Goal: Task Accomplishment & Management: Manage account settings

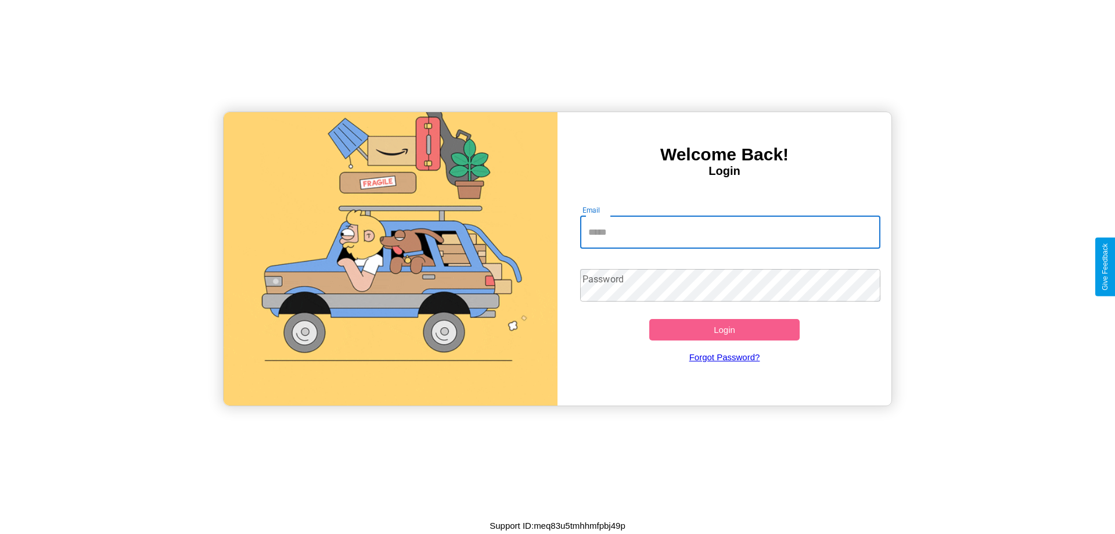
click at [730, 232] on input "Email" at bounding box center [730, 232] width 301 height 33
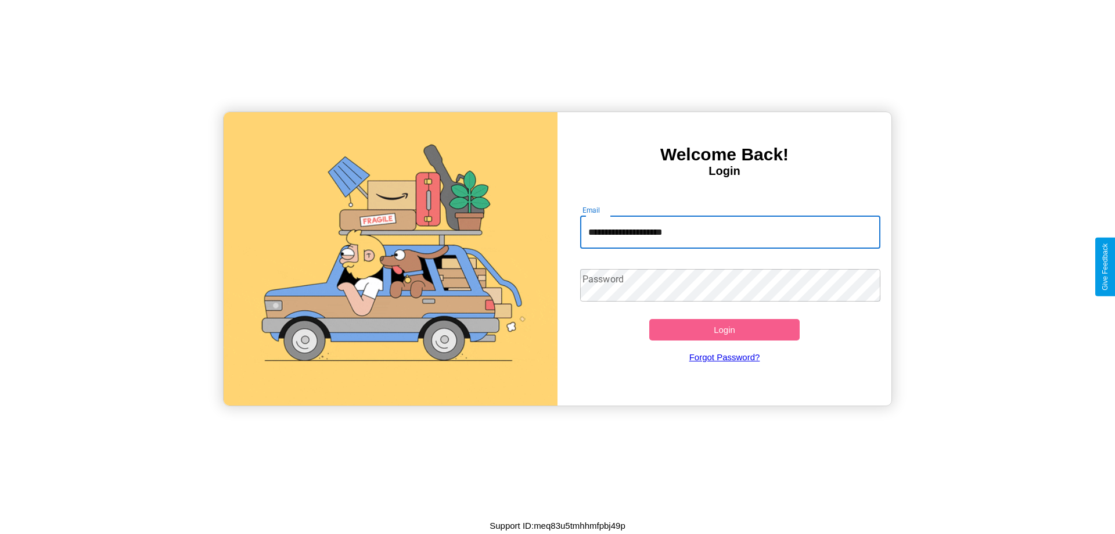
type input "**********"
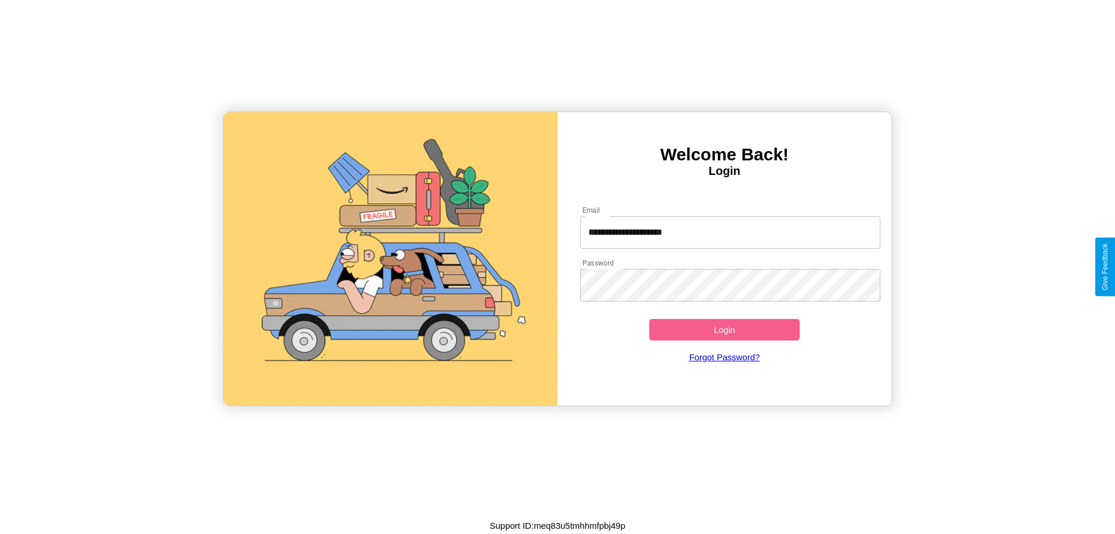
click at [724, 329] on button "Login" at bounding box center [724, 329] width 150 height 21
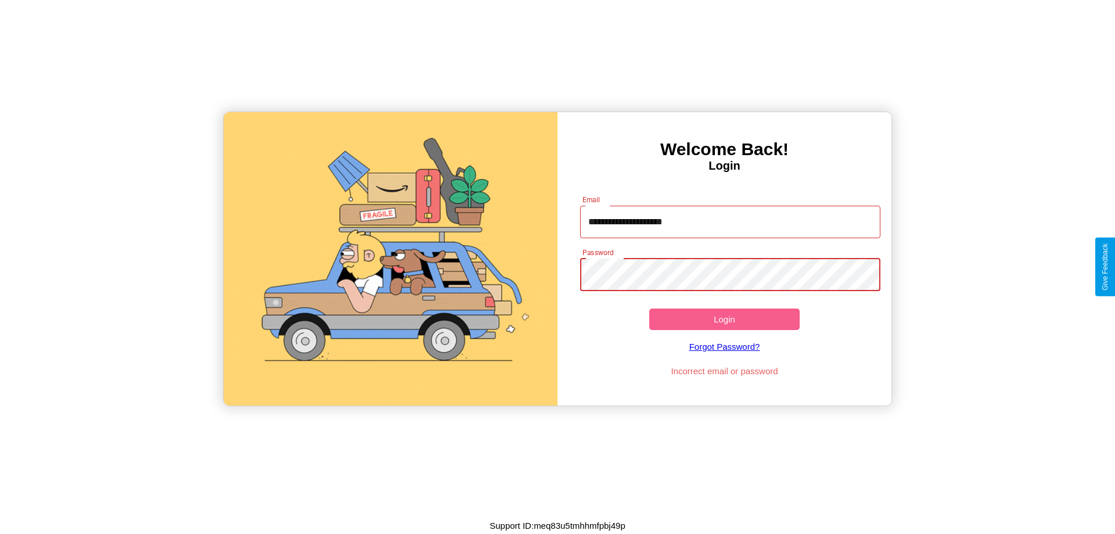
click at [724, 319] on button "Login" at bounding box center [724, 318] width 150 height 21
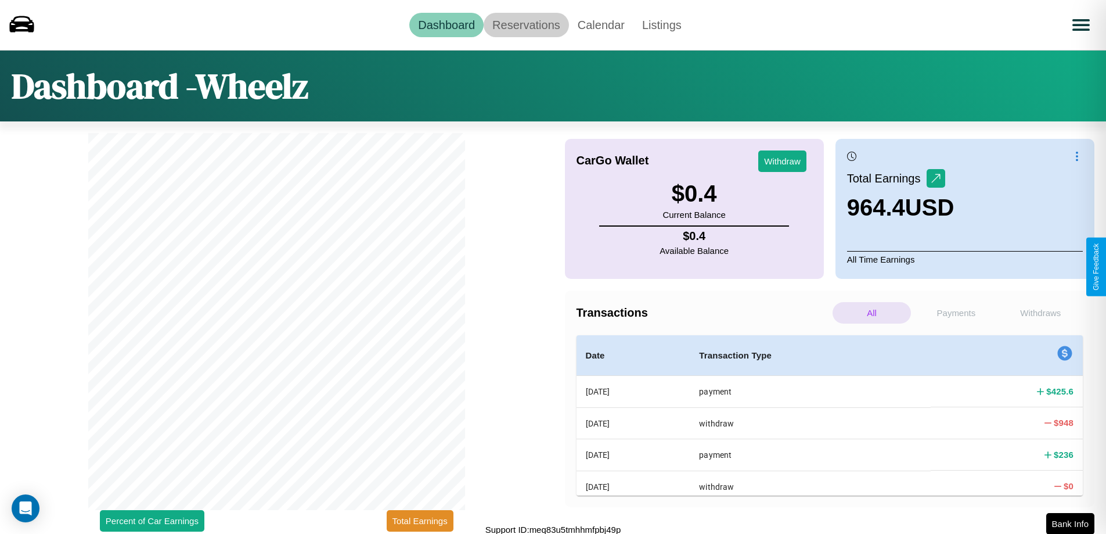
click at [526, 24] on link "Reservations" at bounding box center [526, 25] width 85 height 24
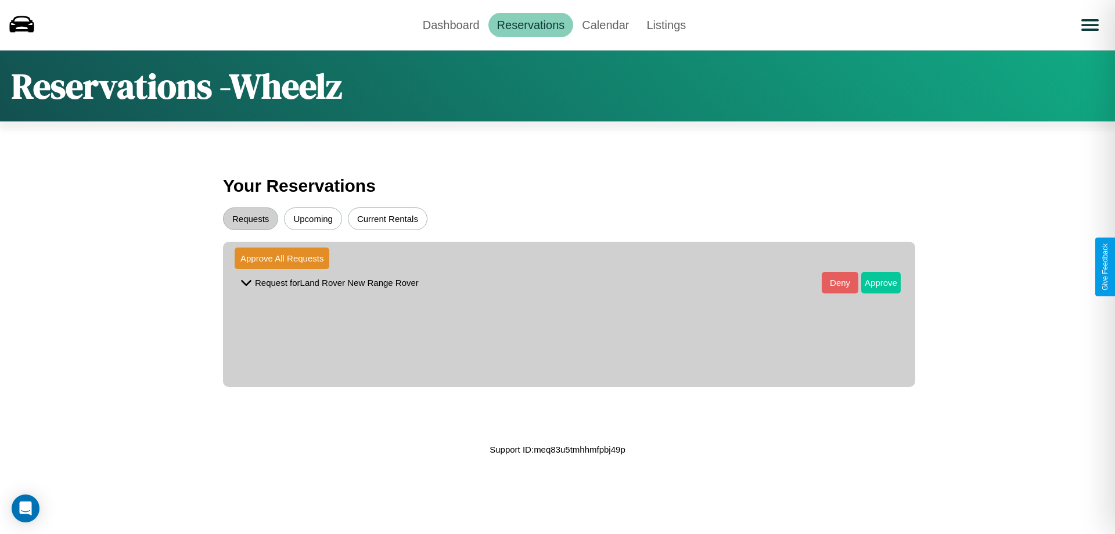
click at [872, 282] on button "Approve" at bounding box center [880, 282] width 39 height 21
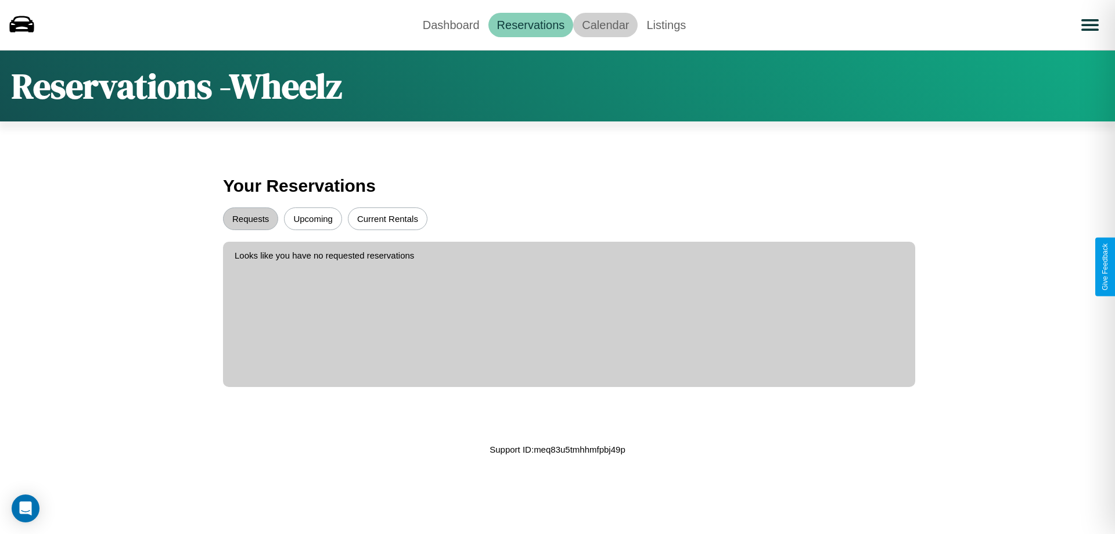
click at [605, 24] on link "Calendar" at bounding box center [605, 25] width 64 height 24
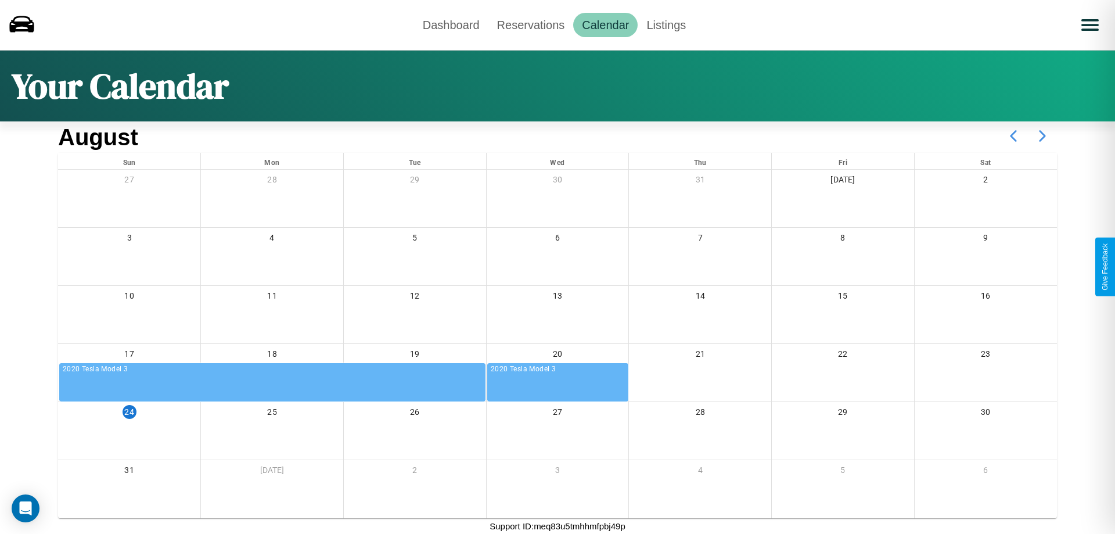
click at [1042, 136] on icon at bounding box center [1042, 135] width 29 height 29
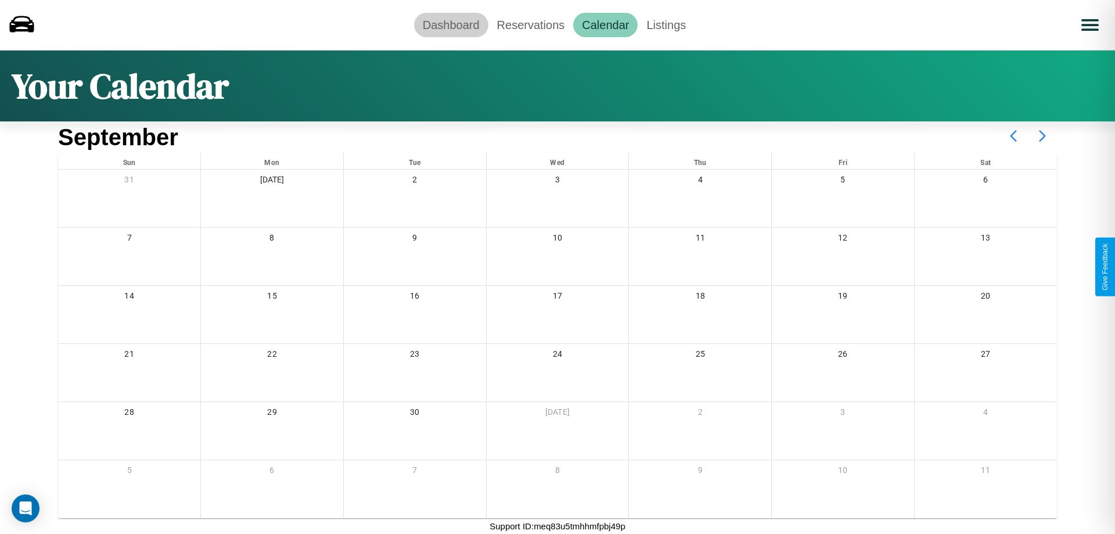
click at [451, 24] on link "Dashboard" at bounding box center [451, 25] width 74 height 24
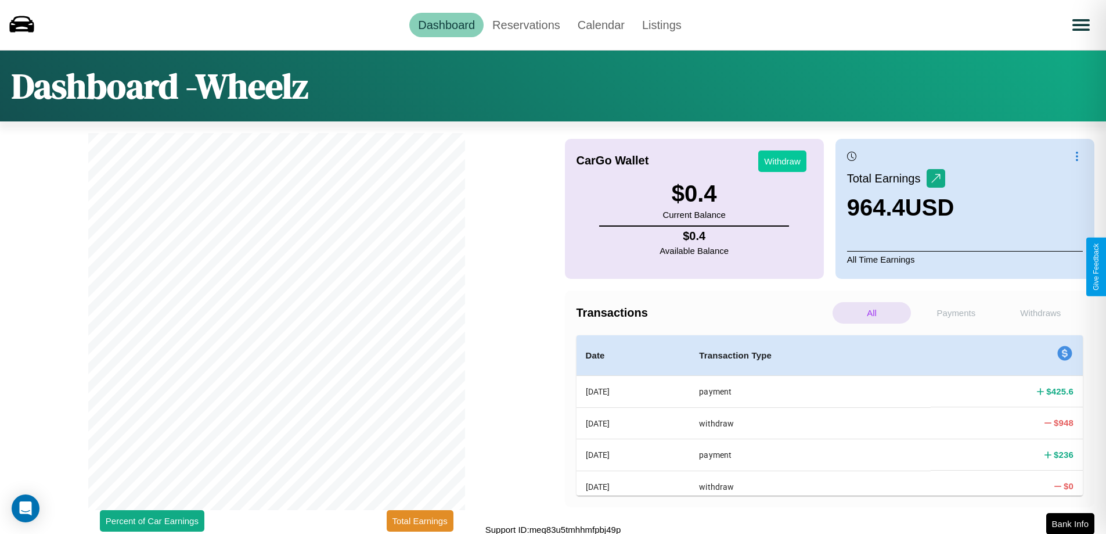
click at [782, 161] on button "Withdraw" at bounding box center [782, 160] width 48 height 21
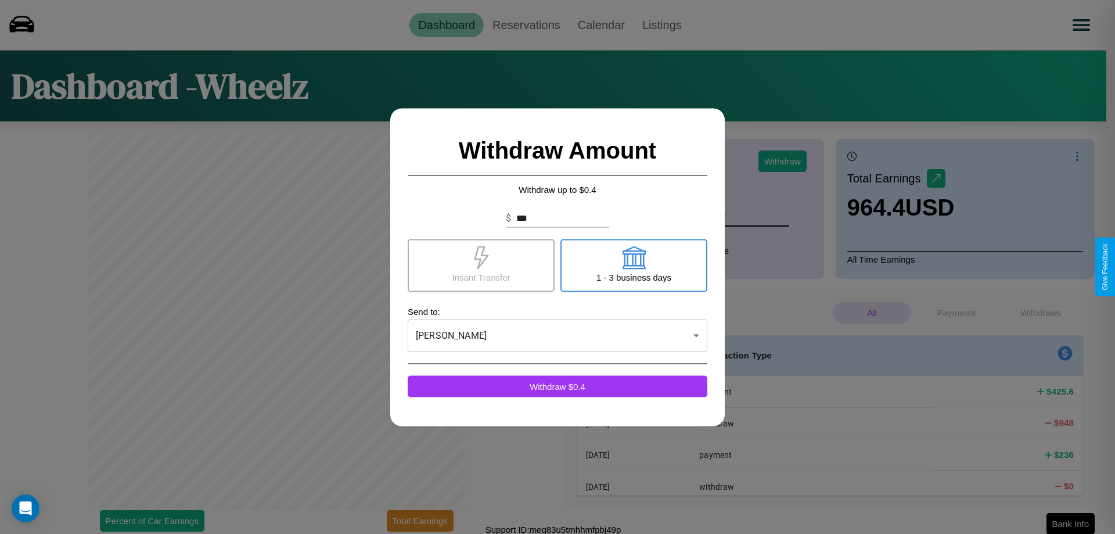
click at [634, 265] on icon at bounding box center [633, 257] width 23 height 23
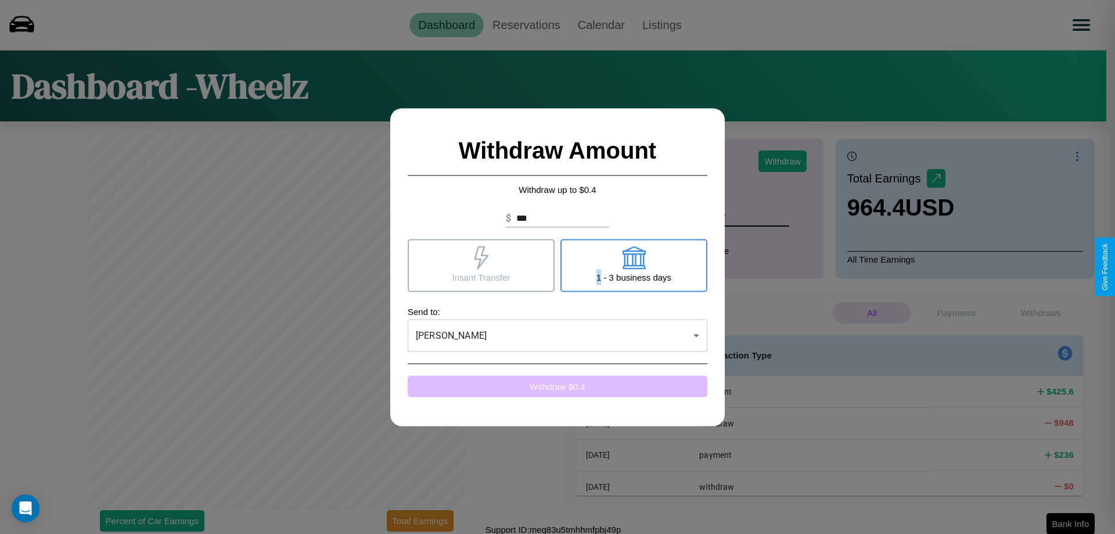
click at [557, 386] on button "Withdraw $ 0.4" at bounding box center [558, 385] width 300 height 21
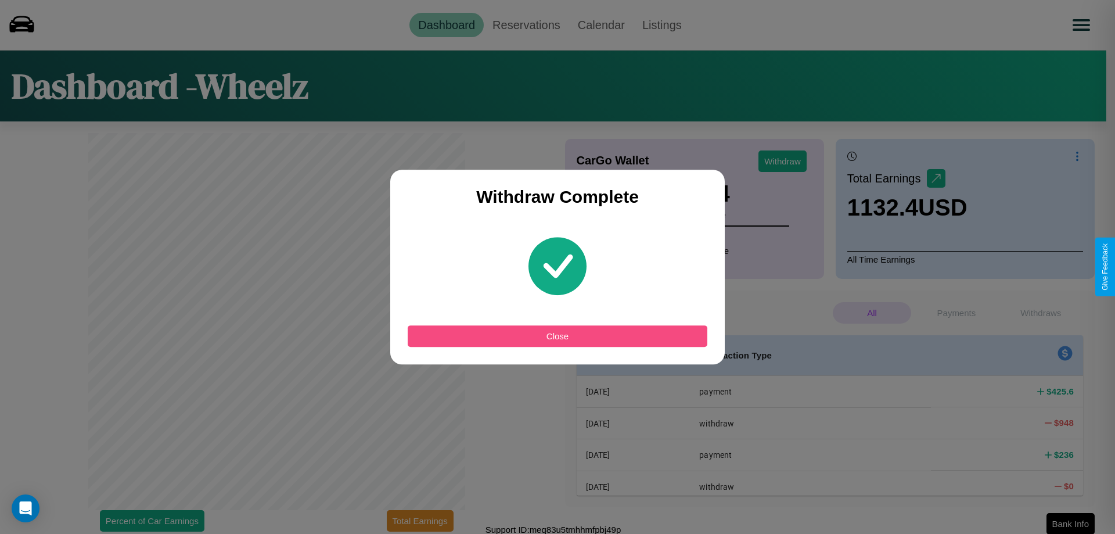
click at [557, 336] on button "Close" at bounding box center [558, 335] width 300 height 21
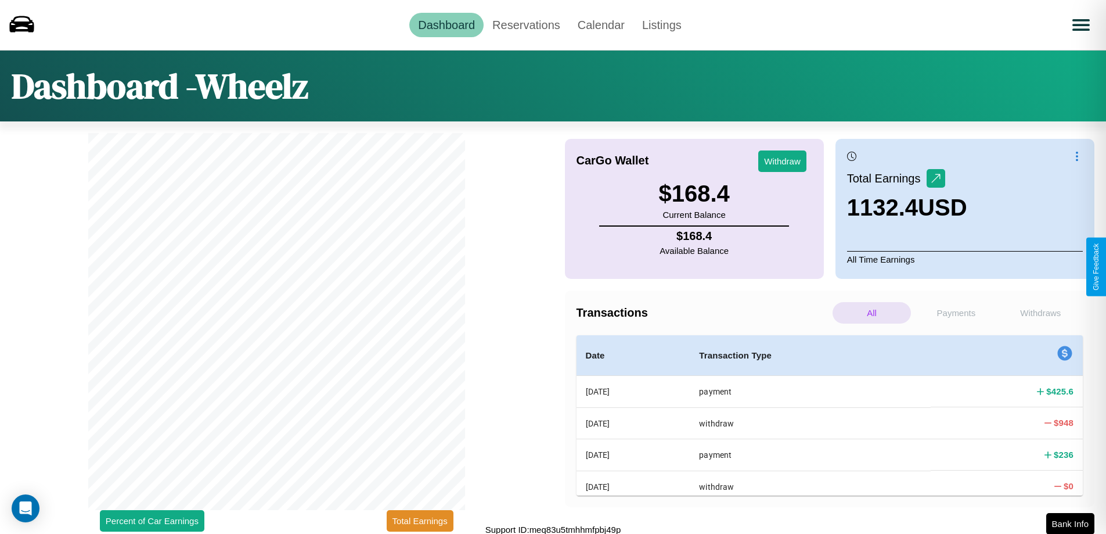
scroll to position [3, 0]
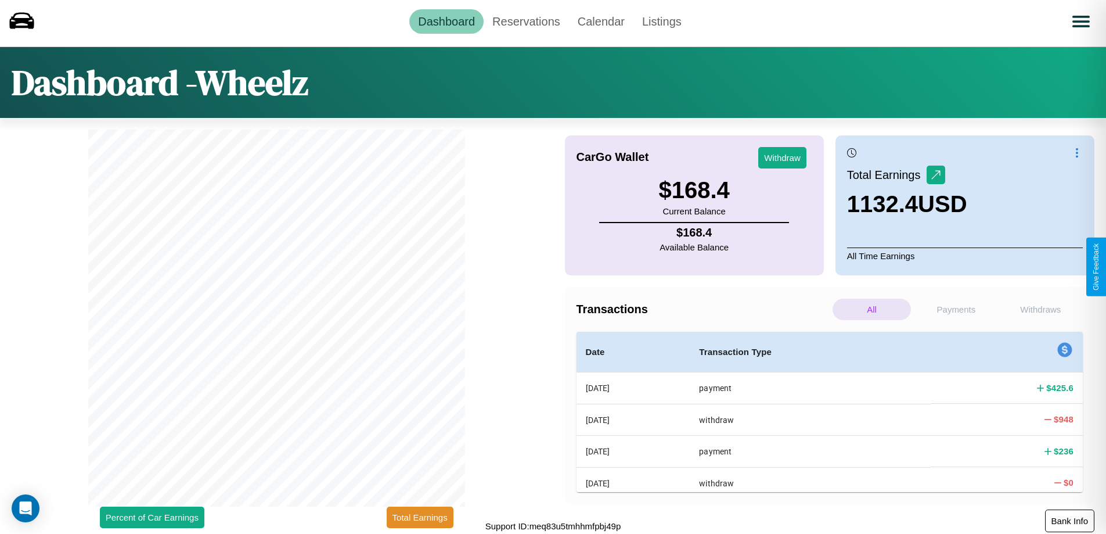
click at [1070, 520] on button "Bank Info" at bounding box center [1069, 520] width 49 height 23
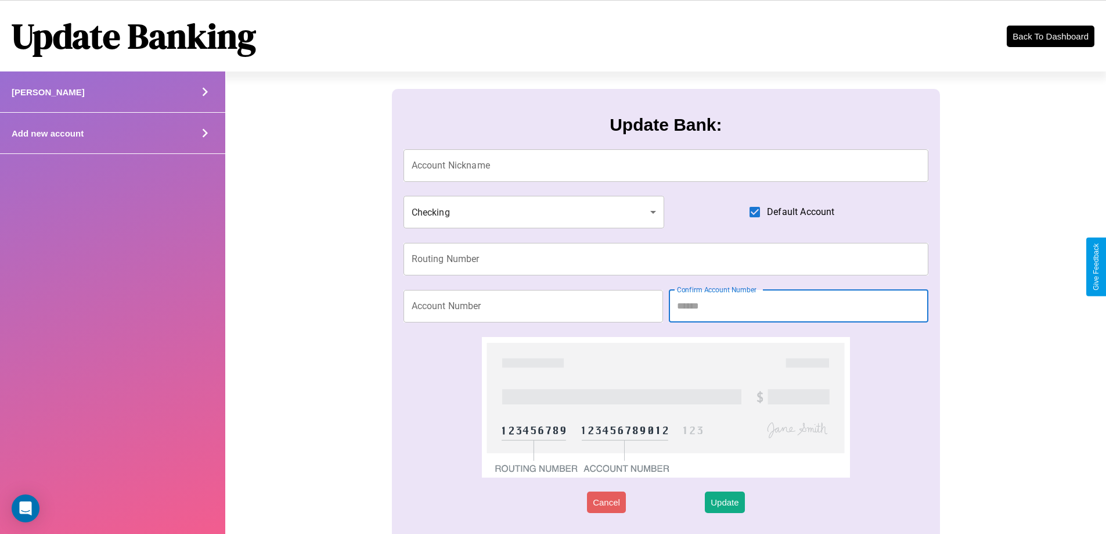
click at [204, 100] on icon at bounding box center [204, 91] width 17 height 17
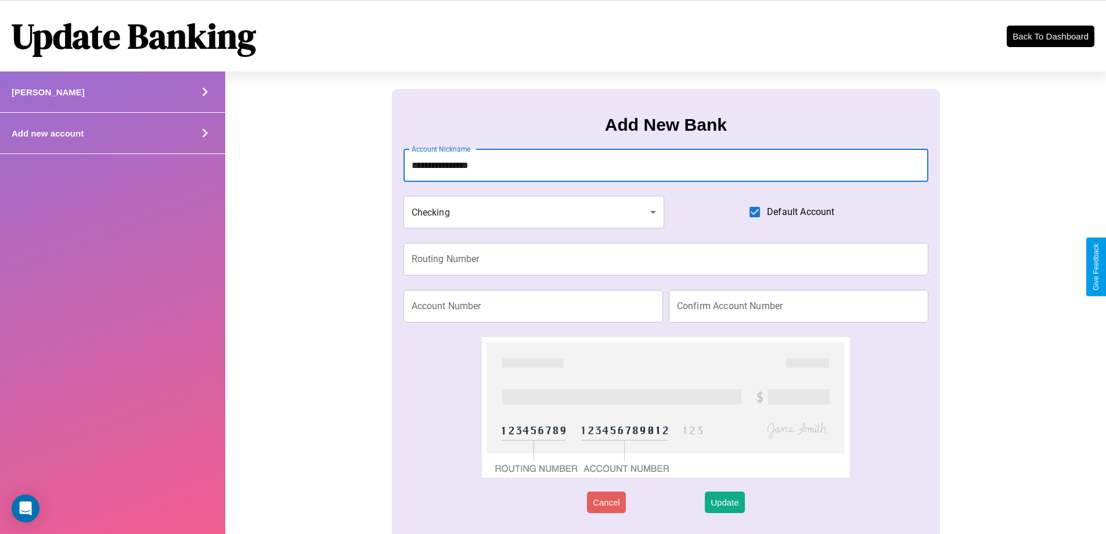
type input "**********"
